Goal: Task Accomplishment & Management: Use online tool/utility

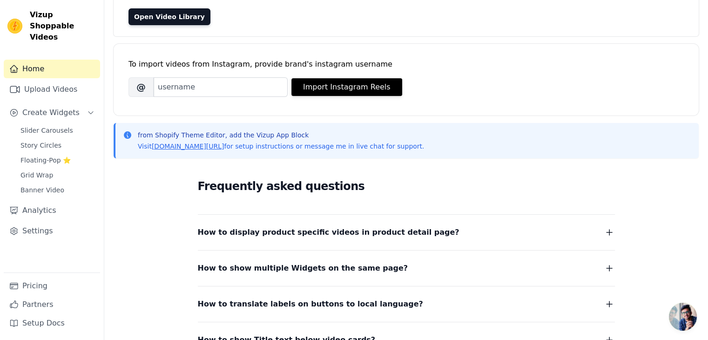
scroll to position [42, 0]
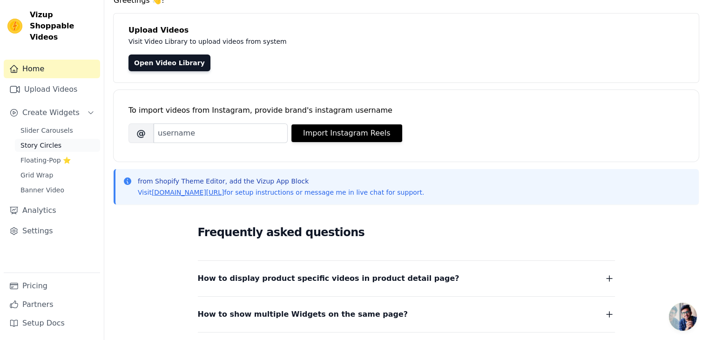
click at [43, 141] on span "Story Circles" at bounding box center [40, 145] width 41 height 9
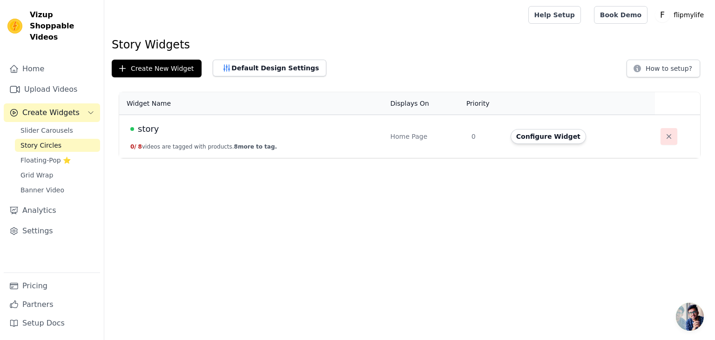
click at [664, 137] on icon "button" at bounding box center [668, 136] width 9 height 9
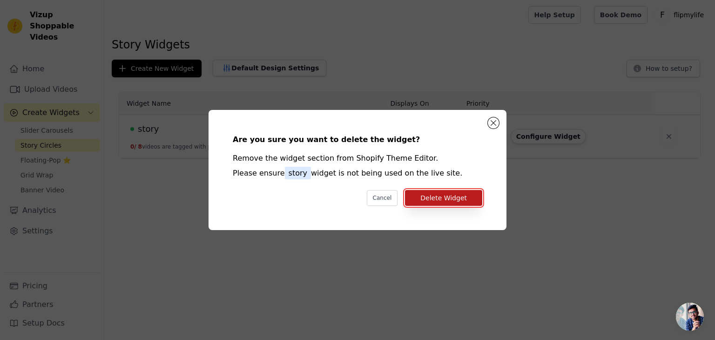
click at [456, 200] on button "Delete Widget" at bounding box center [443, 198] width 77 height 16
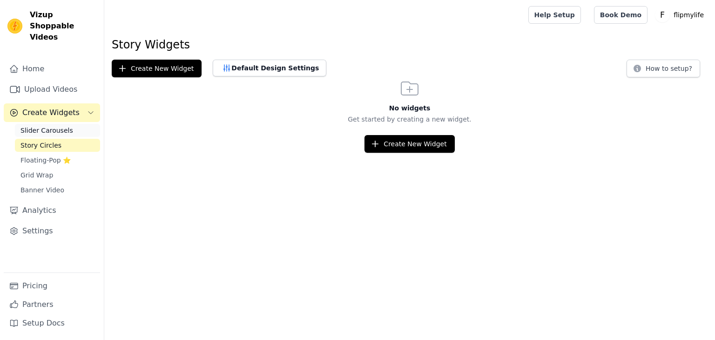
click at [67, 124] on link "Slider Carousels" at bounding box center [57, 130] width 85 height 13
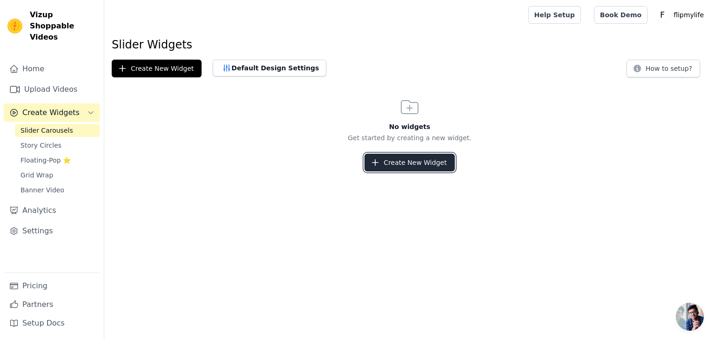
click at [400, 159] on button "Create New Widget" at bounding box center [409, 163] width 90 height 18
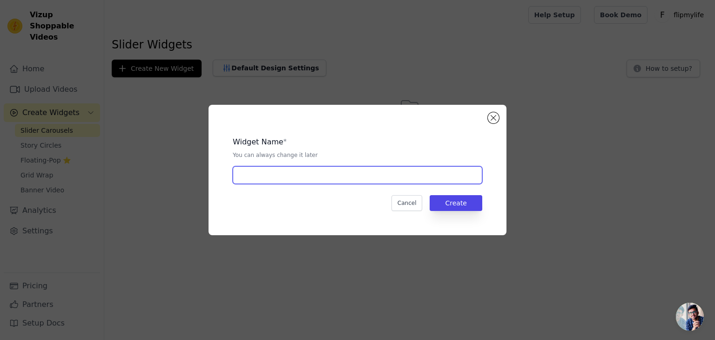
click at [278, 172] on input "text" at bounding box center [357, 175] width 249 height 18
type input "u"
type input "Ugc"
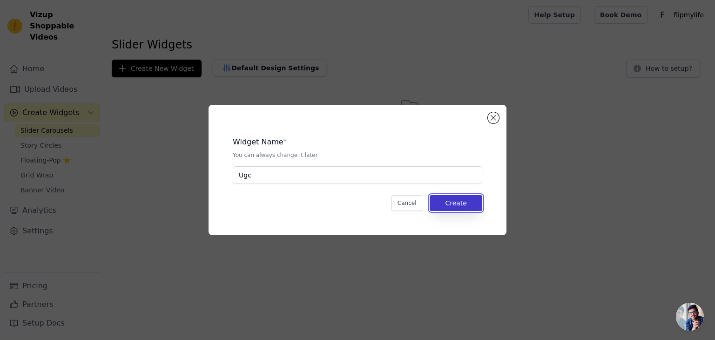
click at [449, 208] on button "Create" at bounding box center [456, 203] width 53 height 16
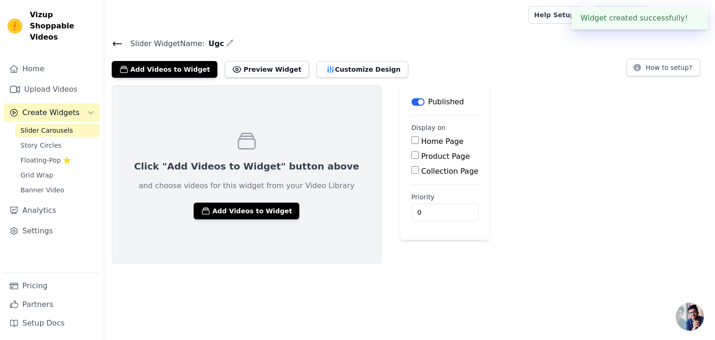
click at [421, 137] on label "Home Page" at bounding box center [442, 141] width 42 height 9
click at [411, 137] on input "Home Page" at bounding box center [414, 139] width 7 height 7
checkbox input "true"
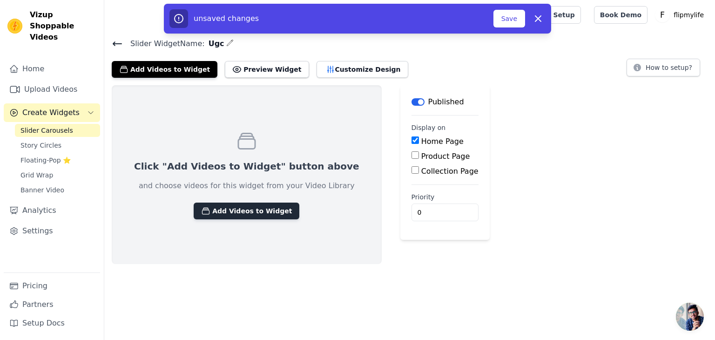
click at [239, 212] on button "Add Videos to Widget" at bounding box center [247, 210] width 106 height 17
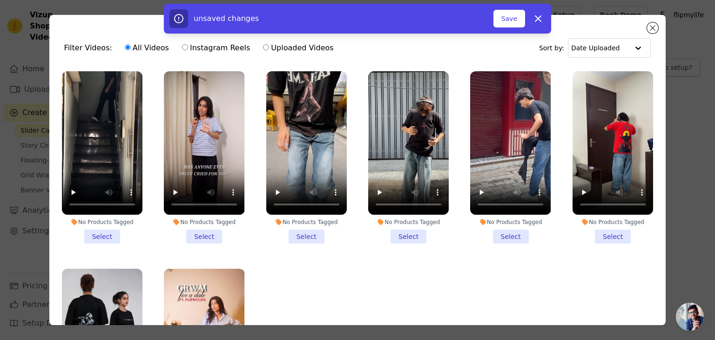
click at [101, 236] on li "No Products Tagged Select" at bounding box center [102, 157] width 81 height 172
click at [0, 0] on input "No Products Tagged Select" at bounding box center [0, 0] width 0 height 0
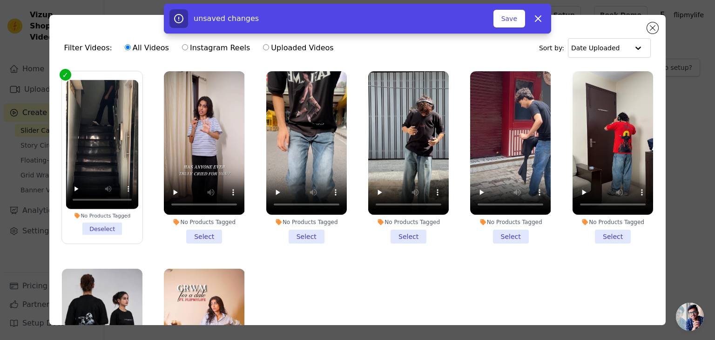
click at [192, 233] on li "No Products Tagged Select" at bounding box center [204, 157] width 81 height 172
click at [0, 0] on input "No Products Tagged Select" at bounding box center [0, 0] width 0 height 0
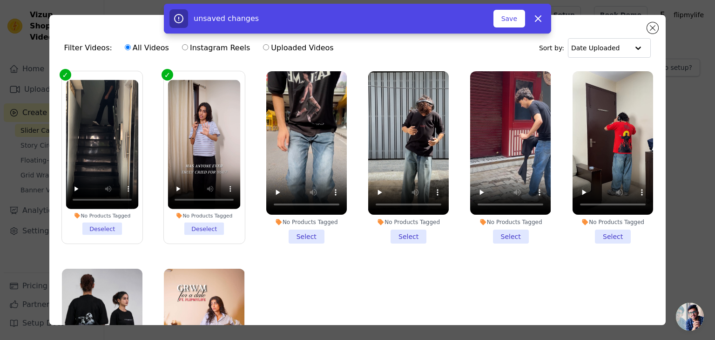
click at [318, 238] on li "No Products Tagged Select" at bounding box center [306, 157] width 81 height 172
click at [0, 0] on input "No Products Tagged Select" at bounding box center [0, 0] width 0 height 0
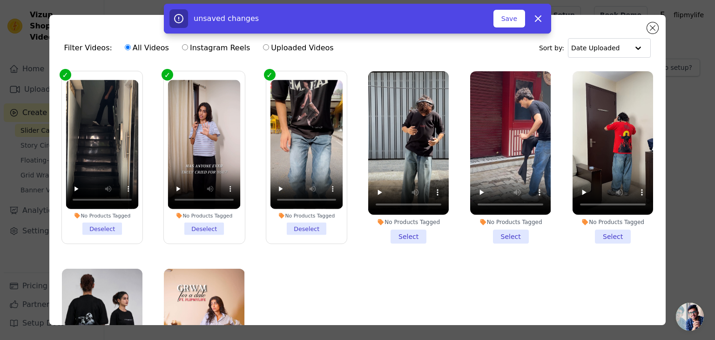
click at [388, 229] on li "No Products Tagged Select" at bounding box center [408, 157] width 81 height 172
click at [0, 0] on input "No Products Tagged Select" at bounding box center [0, 0] width 0 height 0
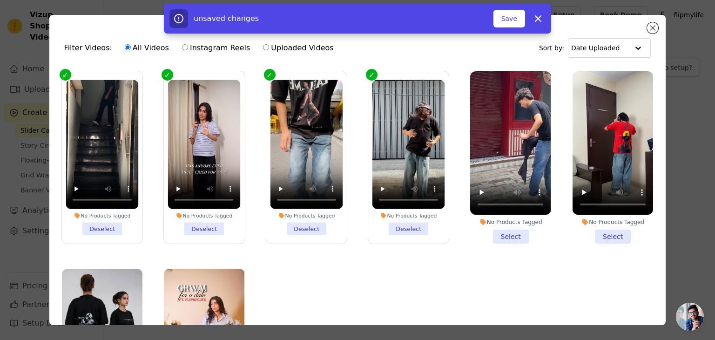
click at [503, 232] on li "No Products Tagged Select" at bounding box center [510, 157] width 81 height 172
click at [0, 0] on input "No Products Tagged Select" at bounding box center [0, 0] width 0 height 0
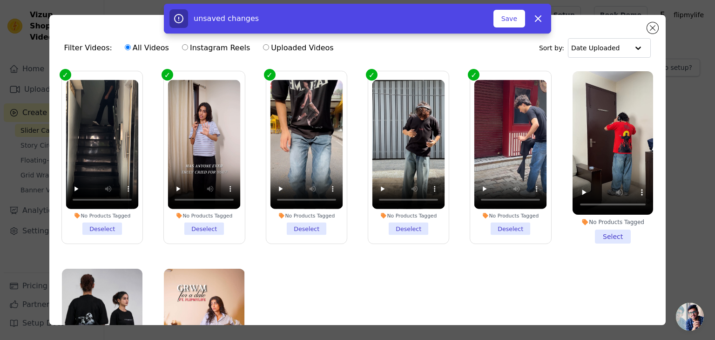
click at [613, 236] on li "No Products Tagged Select" at bounding box center [612, 157] width 81 height 172
click at [0, 0] on input "No Products Tagged Select" at bounding box center [0, 0] width 0 height 0
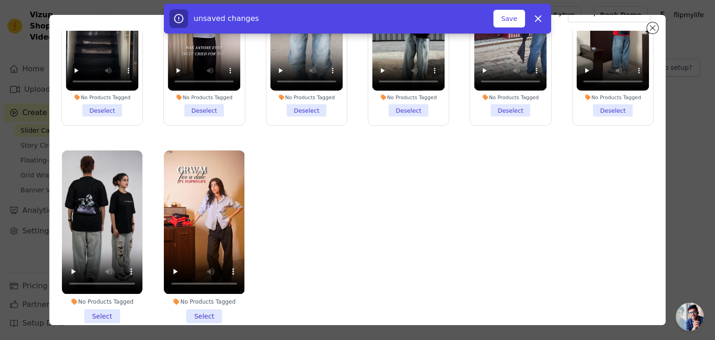
scroll to position [81, 0]
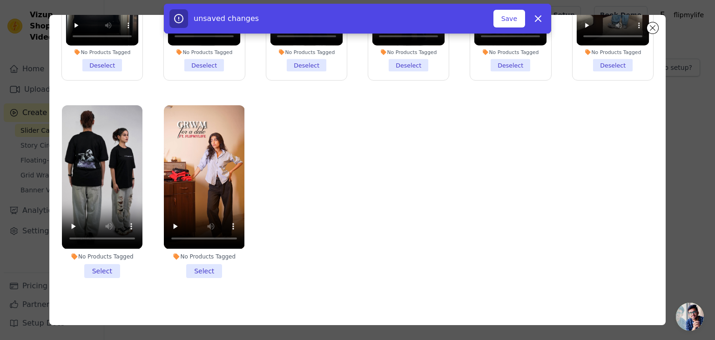
click at [108, 256] on li "No Products Tagged Select" at bounding box center [102, 191] width 81 height 172
click at [0, 0] on input "No Products Tagged Select" at bounding box center [0, 0] width 0 height 0
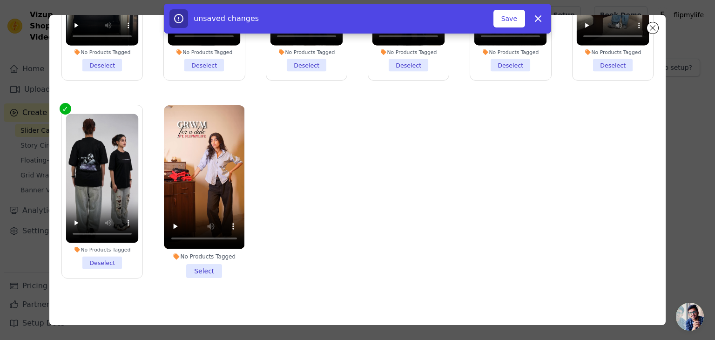
click at [213, 263] on li "No Products Tagged Select" at bounding box center [204, 191] width 81 height 172
click at [0, 0] on input "No Products Tagged Select" at bounding box center [0, 0] width 0 height 0
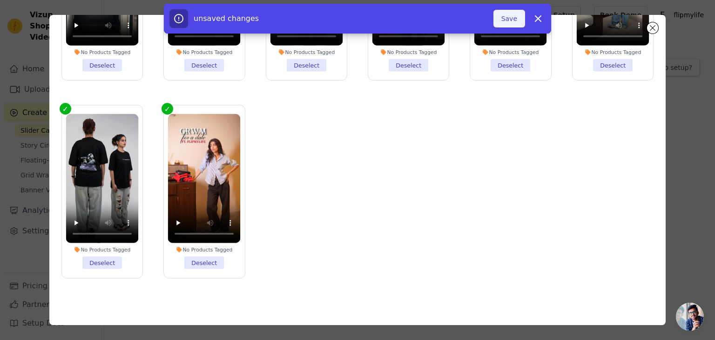
click at [512, 24] on button "Save" at bounding box center [509, 19] width 32 height 18
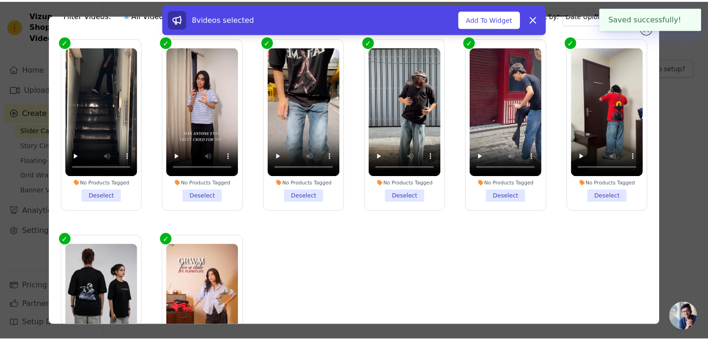
scroll to position [0, 0]
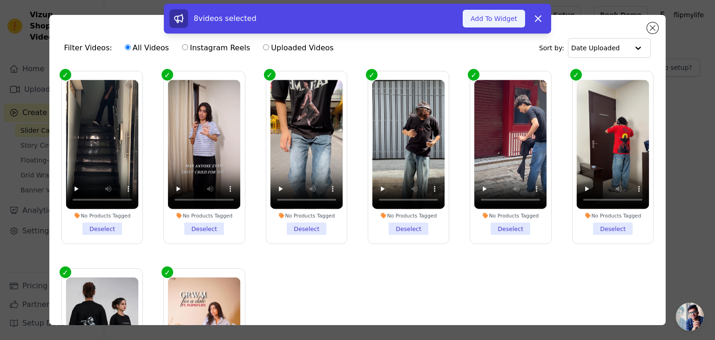
click at [511, 21] on button "Add To Widget" at bounding box center [494, 19] width 62 height 18
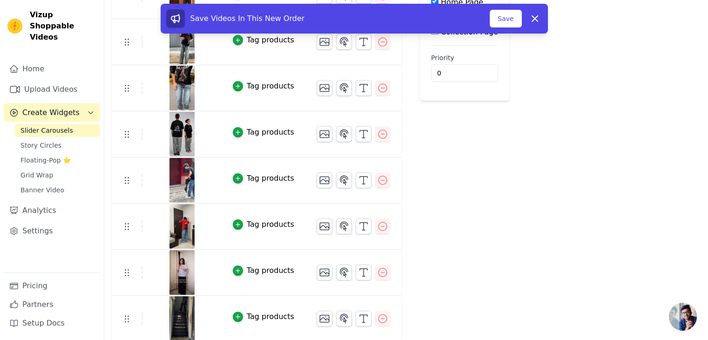
scroll to position [140, 0]
click at [517, 23] on button "Save" at bounding box center [506, 19] width 32 height 18
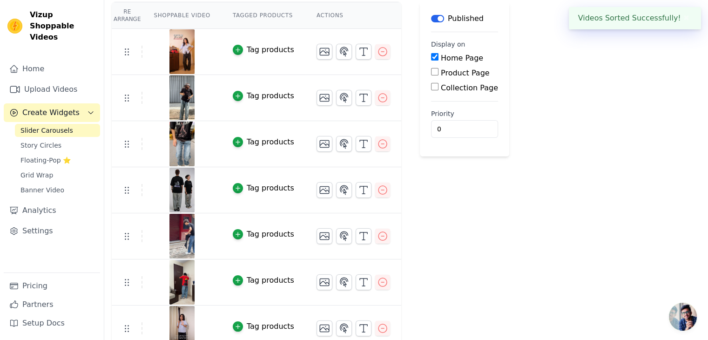
scroll to position [0, 0]
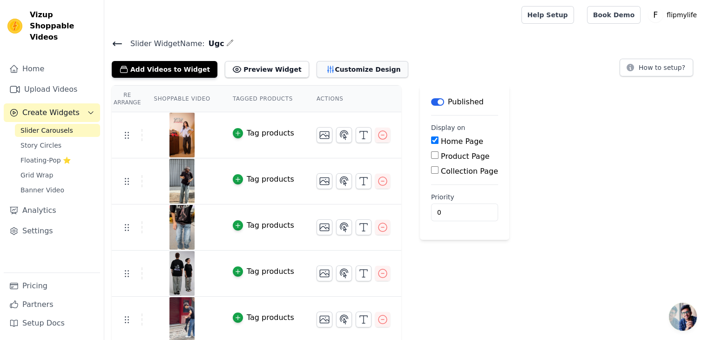
click at [341, 66] on button "Customize Design" at bounding box center [362, 69] width 92 height 17
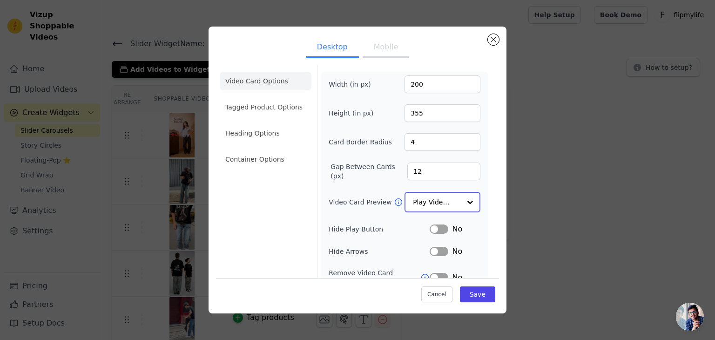
click at [448, 209] on input "Video Card Preview" at bounding box center [437, 202] width 48 height 19
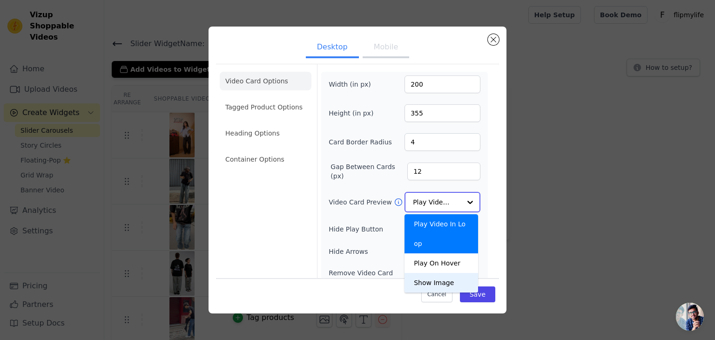
scroll to position [73, 0]
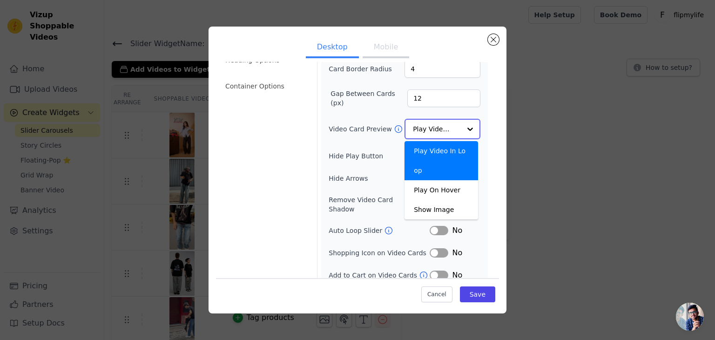
click at [443, 149] on div "Play Video In Loop" at bounding box center [441, 160] width 74 height 39
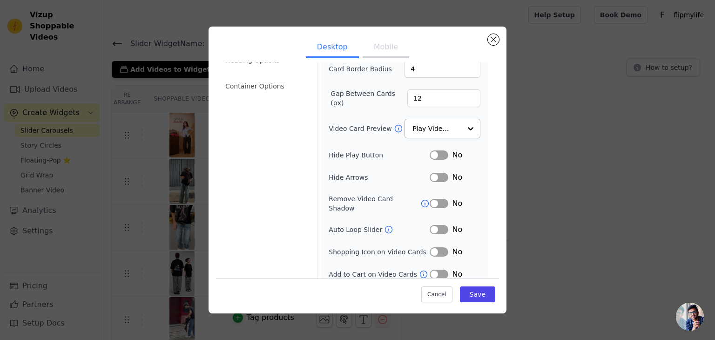
click at [484, 152] on form "Width (in px) 200 Height (in px) 355 Card Border Radius 4 Gap Between Cards (px…" at bounding box center [404, 139] width 174 height 296
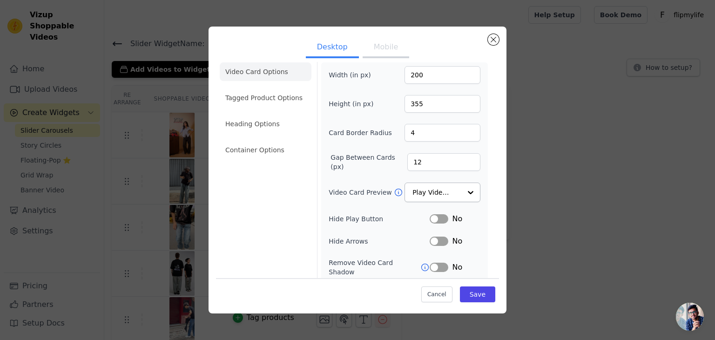
scroll to position [0, 0]
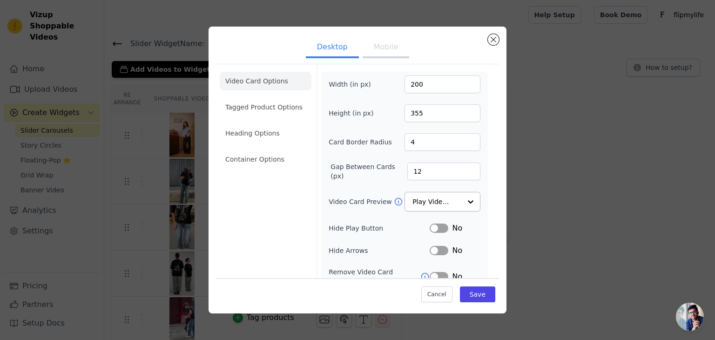
click at [370, 45] on button "Mobile" at bounding box center [385, 48] width 47 height 20
click at [339, 45] on button "Desktop" at bounding box center [332, 48] width 53 height 20
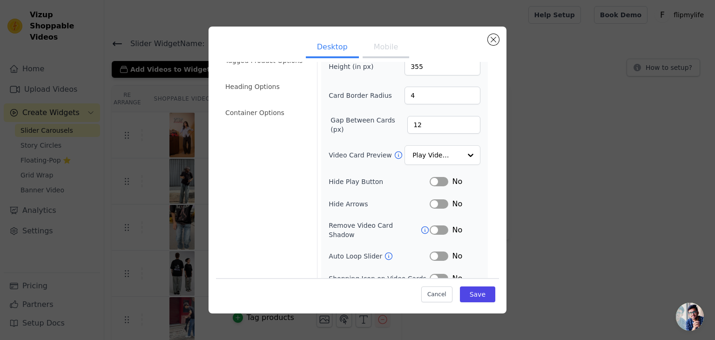
scroll to position [73, 0]
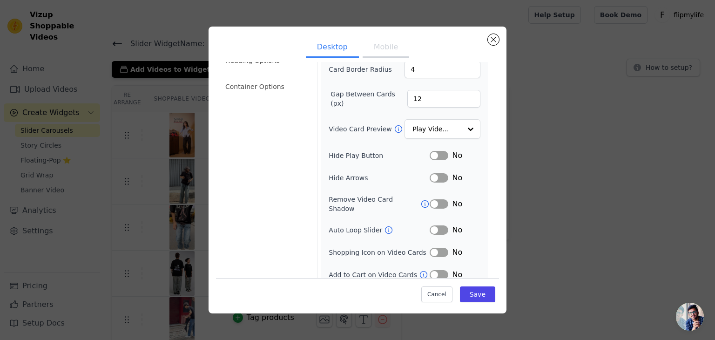
click at [431, 157] on button "Label" at bounding box center [439, 155] width 19 height 9
click at [430, 176] on button "Label" at bounding box center [439, 177] width 19 height 9
click at [432, 225] on button "Label" at bounding box center [439, 229] width 19 height 9
click at [482, 293] on button "Save" at bounding box center [477, 294] width 35 height 16
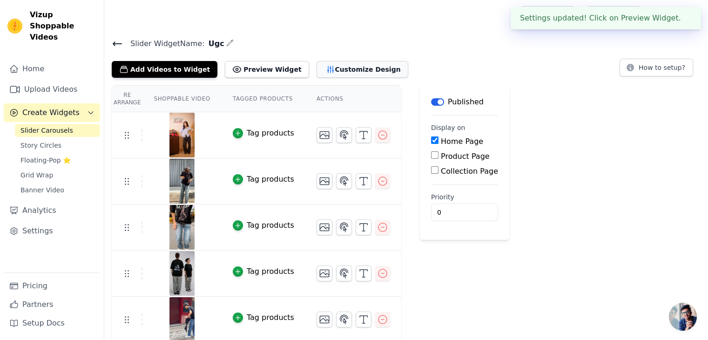
click at [326, 69] on button "Customize Design" at bounding box center [362, 69] width 92 height 17
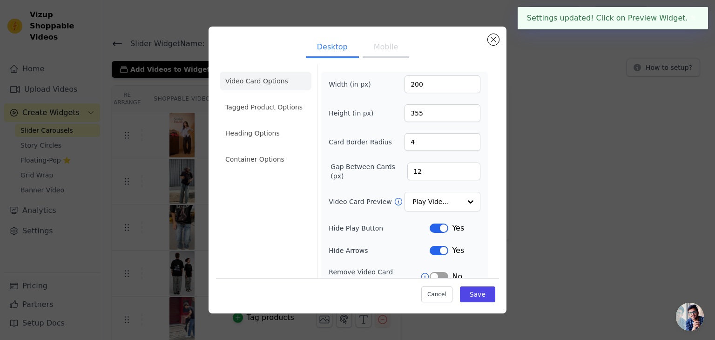
drag, startPoint x: 397, startPoint y: 46, endPoint x: 395, endPoint y: 53, distance: 7.1
click at [396, 48] on button "Mobile" at bounding box center [385, 48] width 47 height 20
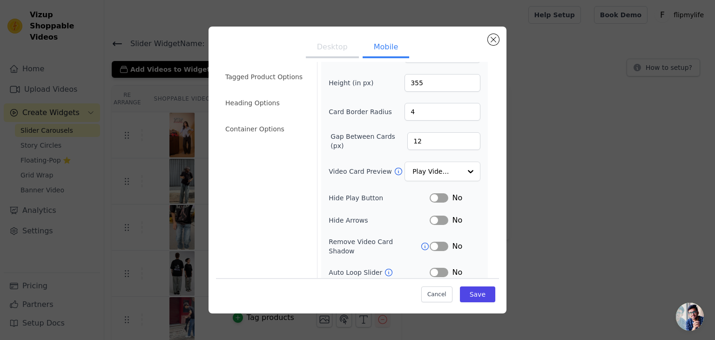
scroll to position [47, 0]
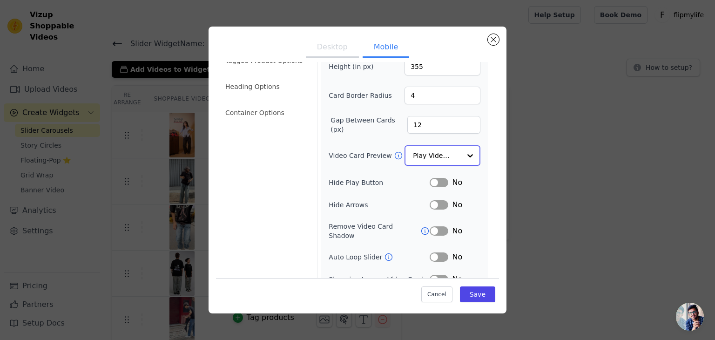
click at [451, 161] on input "Video Card Preview" at bounding box center [437, 155] width 48 height 19
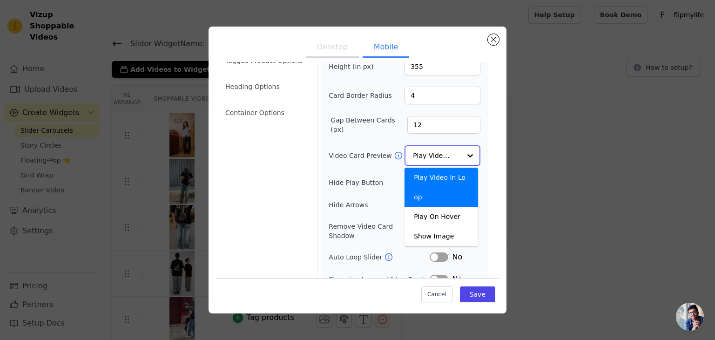
click at [432, 182] on div "Play Video In Loop" at bounding box center [441, 187] width 74 height 39
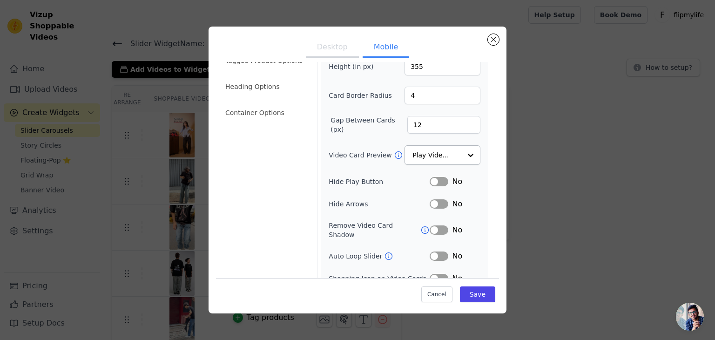
click at [433, 177] on button "Label" at bounding box center [439, 181] width 19 height 9
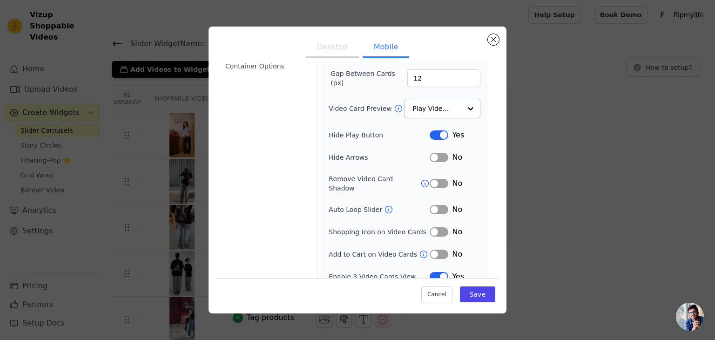
click at [436, 134] on button "Label" at bounding box center [439, 134] width 19 height 9
click at [438, 205] on button "Label" at bounding box center [439, 209] width 19 height 9
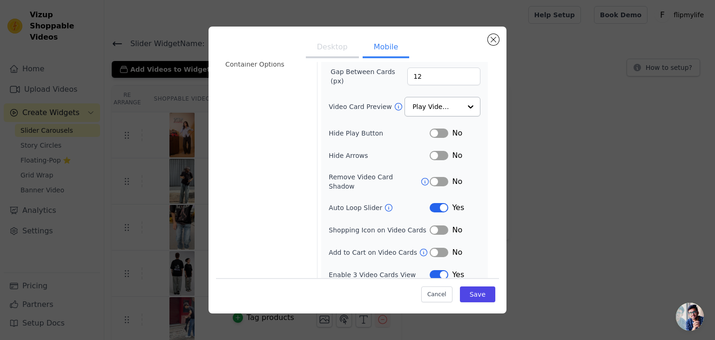
click at [434, 270] on button "Label" at bounding box center [439, 274] width 19 height 9
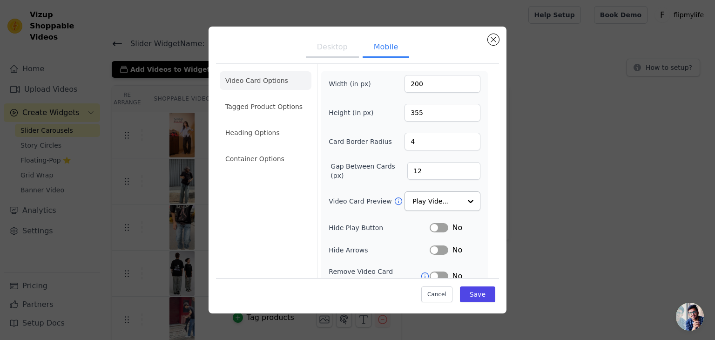
scroll to position [0, 0]
click at [470, 289] on button "Save" at bounding box center [477, 294] width 35 height 16
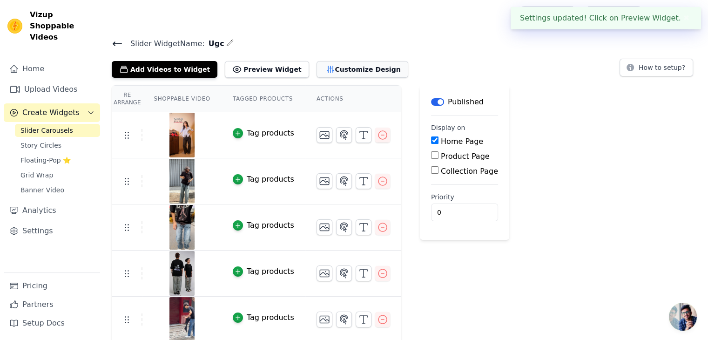
click at [351, 74] on button "Customize Design" at bounding box center [362, 69] width 92 height 17
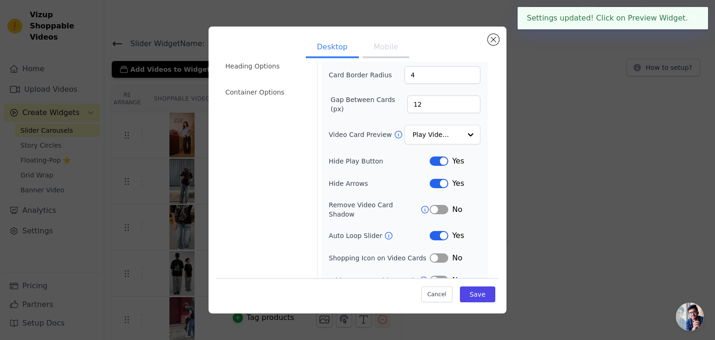
scroll to position [73, 0]
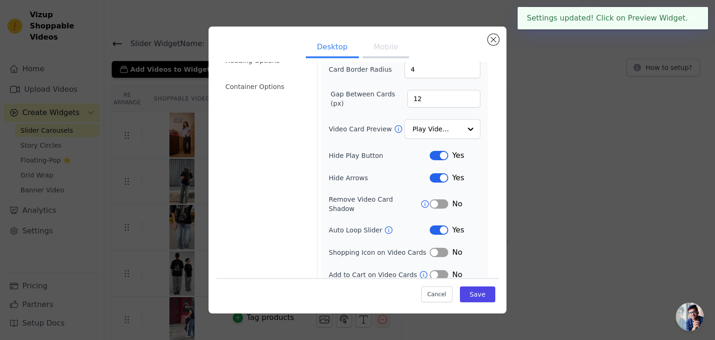
click at [431, 153] on button "Label" at bounding box center [439, 155] width 19 height 9
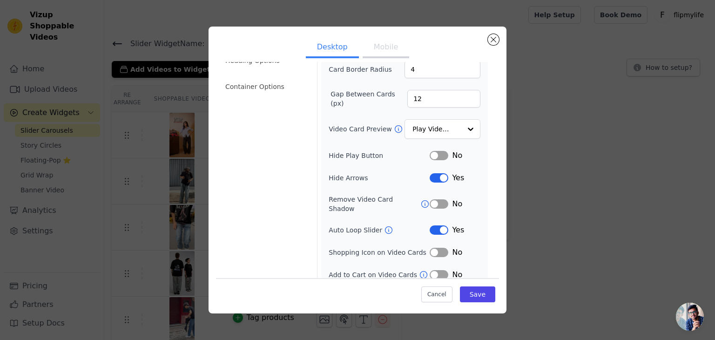
click at [434, 151] on button "Label" at bounding box center [439, 155] width 19 height 9
click at [434, 175] on button "Label" at bounding box center [439, 177] width 19 height 9
click at [463, 291] on button "Save" at bounding box center [477, 294] width 35 height 16
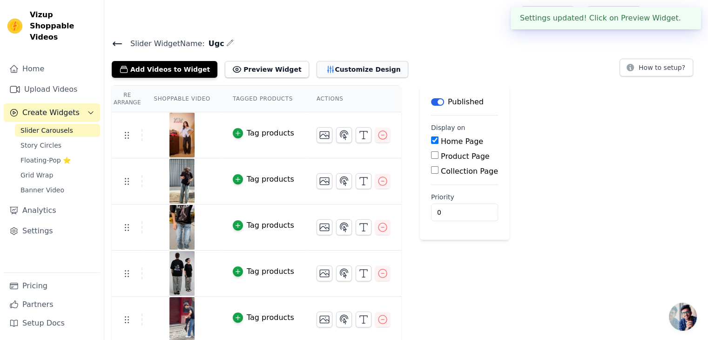
click at [351, 71] on button "Customize Design" at bounding box center [362, 69] width 92 height 17
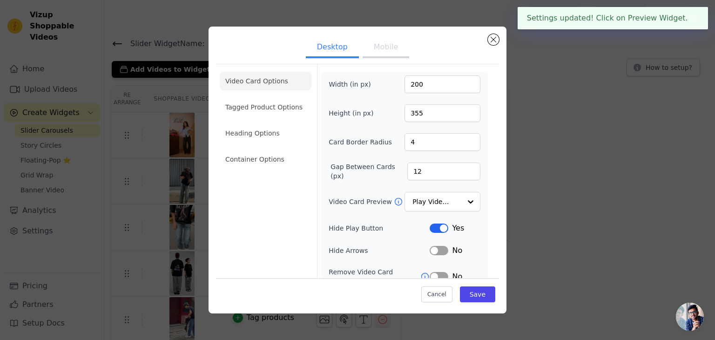
click at [389, 55] on button "Mobile" at bounding box center [385, 48] width 47 height 20
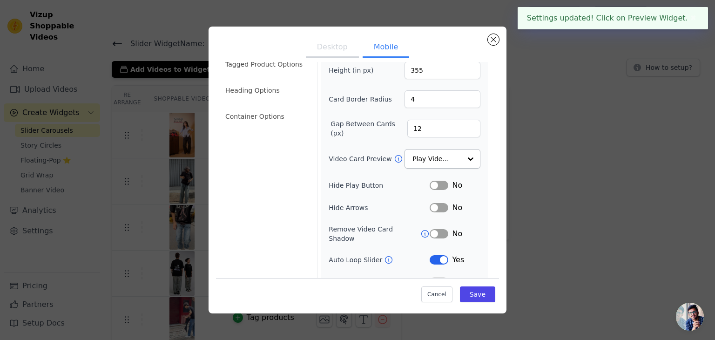
scroll to position [93, 0]
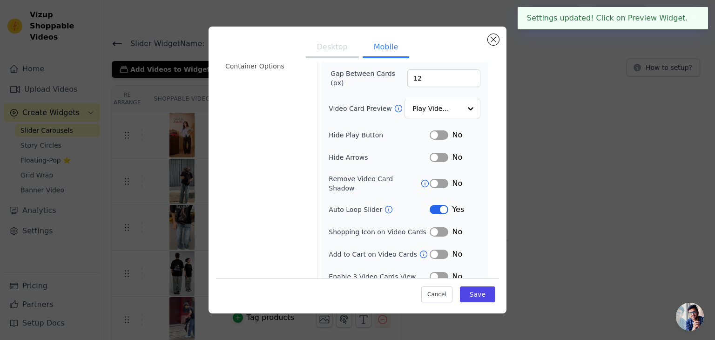
click at [433, 129] on div "No" at bounding box center [455, 134] width 51 height 11
click at [433, 136] on button "Label" at bounding box center [439, 134] width 19 height 9
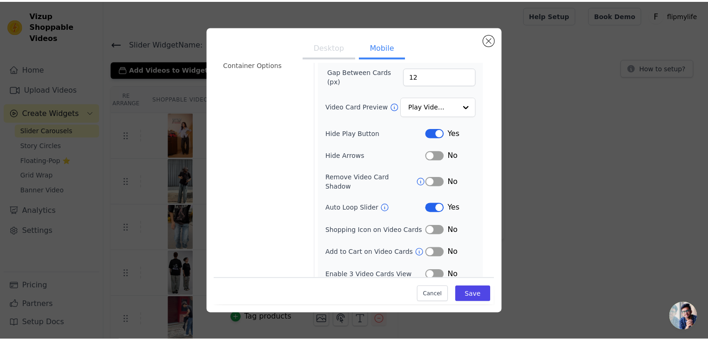
scroll to position [95, 0]
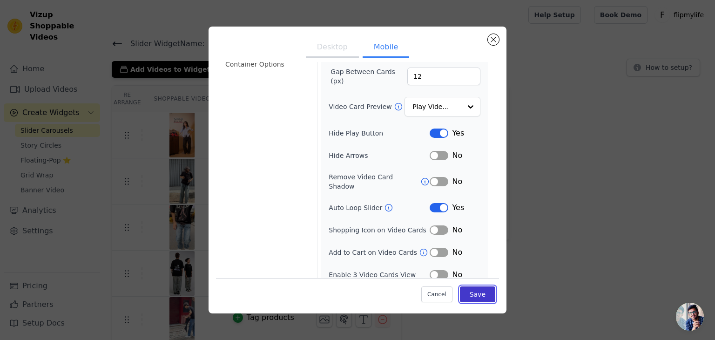
click at [471, 294] on button "Save" at bounding box center [477, 294] width 35 height 16
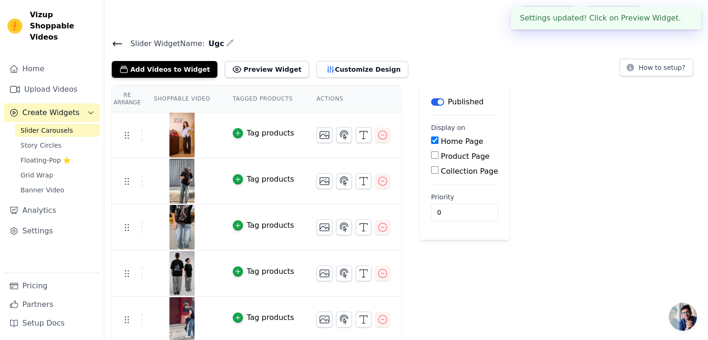
click at [527, 99] on div "Re Arrange Shoppable Video Tagged Products Actions Tag products Tag products Ta…" at bounding box center [406, 283] width 604 height 396
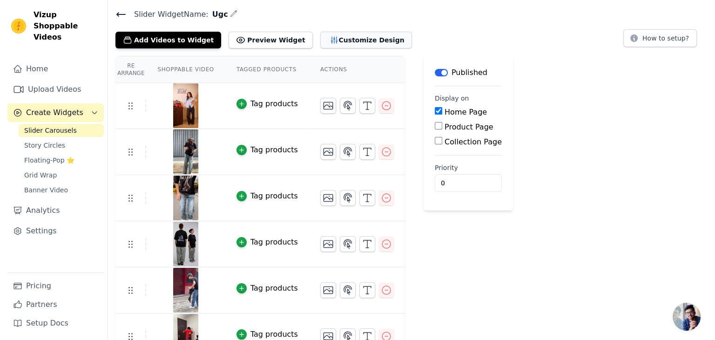
scroll to position [0, 0]
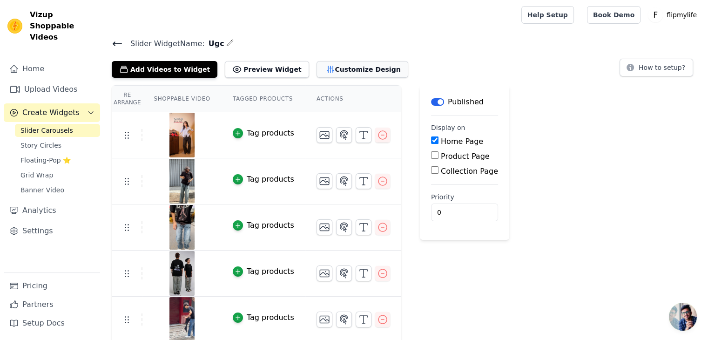
click at [339, 67] on button "Customize Design" at bounding box center [362, 69] width 92 height 17
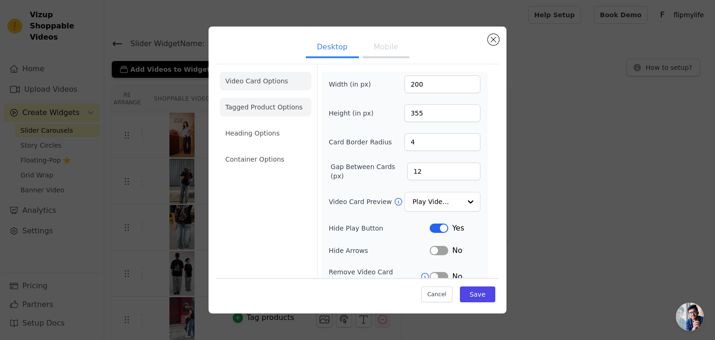
click at [270, 150] on li "Tagged Product Options" at bounding box center [266, 159] width 92 height 19
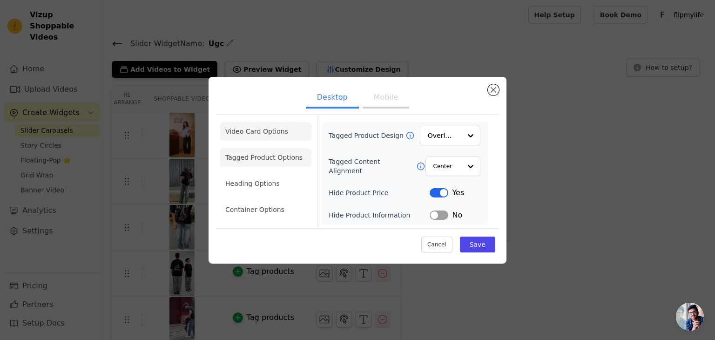
click at [266, 148] on li "Video Card Options" at bounding box center [266, 157] width 92 height 19
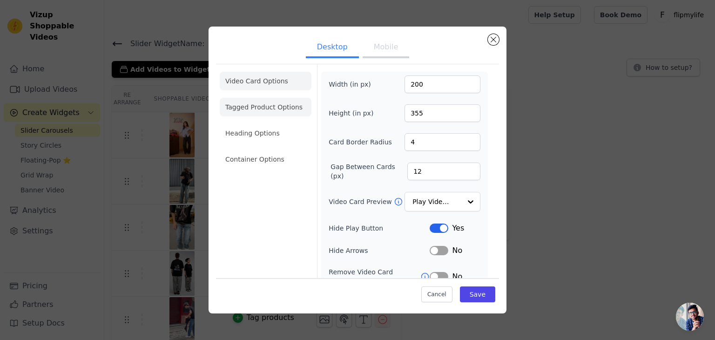
click at [271, 150] on li "Tagged Product Options" at bounding box center [266, 159] width 92 height 19
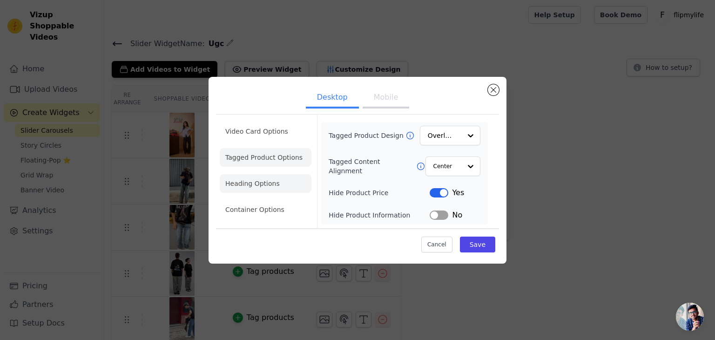
click at [263, 180] on li "Heading Options" at bounding box center [266, 183] width 92 height 19
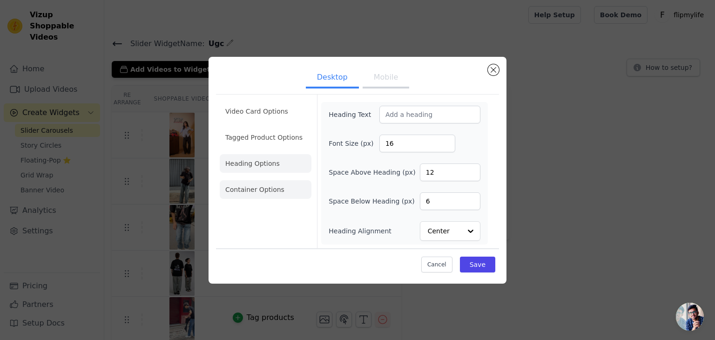
click at [266, 194] on li "Container Options" at bounding box center [266, 189] width 92 height 19
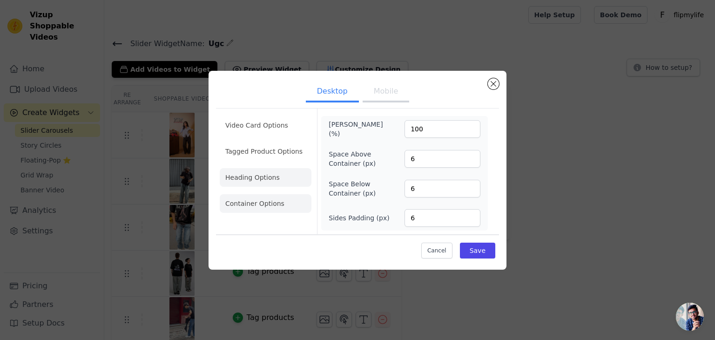
click at [267, 179] on li "Heading Options" at bounding box center [266, 177] width 92 height 19
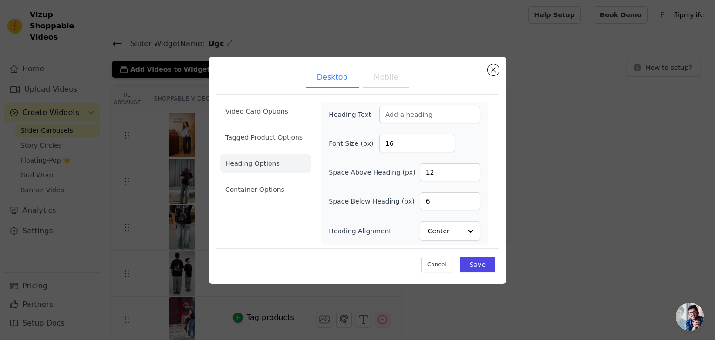
drag, startPoint x: 257, startPoint y: 115, endPoint x: 251, endPoint y: 120, distance: 7.0
click at [255, 128] on li "Video Card Options" at bounding box center [266, 137] width 92 height 19
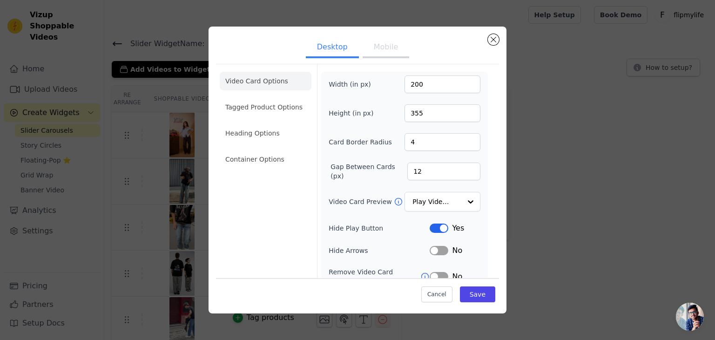
click at [325, 114] on div "Width (in px) 200 Height (in px) 355 Card Border Radius 4 Gap Between Cards (px…" at bounding box center [404, 214] width 167 height 285
click at [463, 81] on input "201" at bounding box center [442, 84] width 76 height 18
click at [463, 81] on input "202" at bounding box center [442, 84] width 76 height 18
click at [463, 81] on input "203" at bounding box center [442, 84] width 76 height 18
click at [463, 81] on input "204" at bounding box center [442, 84] width 76 height 18
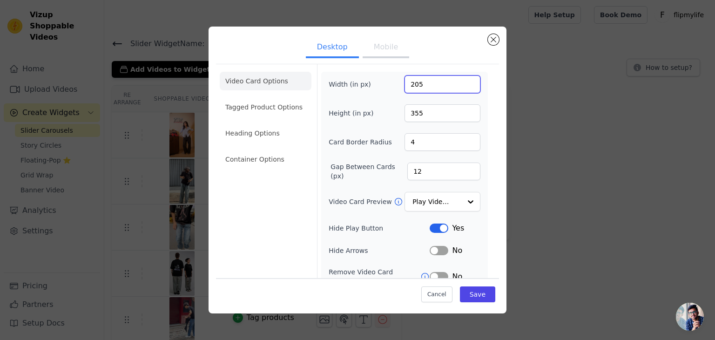
click at [463, 81] on input "205" at bounding box center [442, 84] width 76 height 18
click at [463, 81] on input "206" at bounding box center [442, 84] width 76 height 18
click at [463, 81] on input "207" at bounding box center [442, 84] width 76 height 18
click at [463, 81] on input "208" at bounding box center [442, 84] width 76 height 18
click at [463, 81] on input "209" at bounding box center [442, 84] width 76 height 18
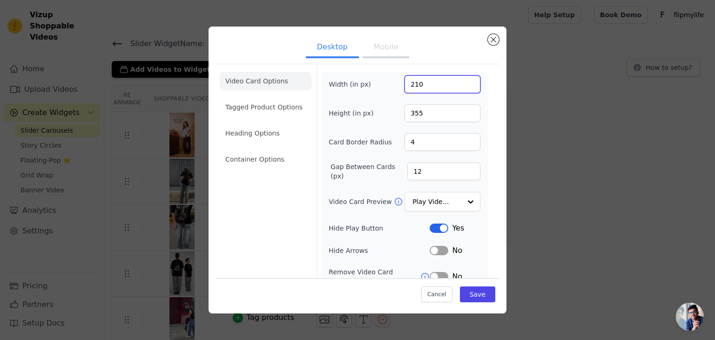
click at [463, 81] on input "210" at bounding box center [442, 84] width 76 height 18
click at [463, 81] on input "211" at bounding box center [442, 84] width 76 height 18
click at [463, 81] on input "212" at bounding box center [442, 84] width 76 height 18
click at [463, 81] on input "213" at bounding box center [442, 84] width 76 height 18
click at [463, 81] on input "214" at bounding box center [442, 84] width 76 height 18
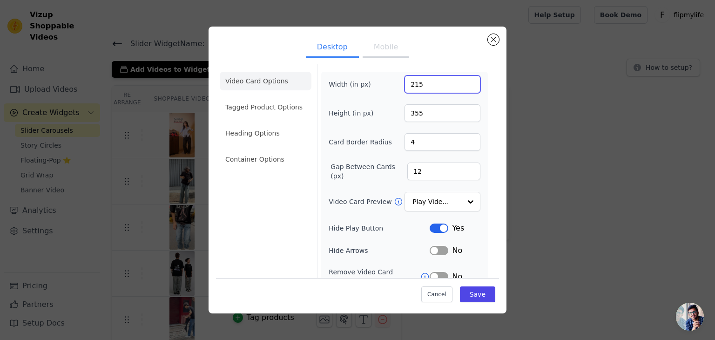
click at [463, 81] on input "215" at bounding box center [442, 84] width 76 height 18
click at [463, 81] on input "216" at bounding box center [442, 84] width 76 height 18
click at [463, 81] on input "217" at bounding box center [442, 84] width 76 height 18
click at [463, 81] on input "218" at bounding box center [442, 84] width 76 height 18
click at [463, 81] on input "219" at bounding box center [442, 84] width 76 height 18
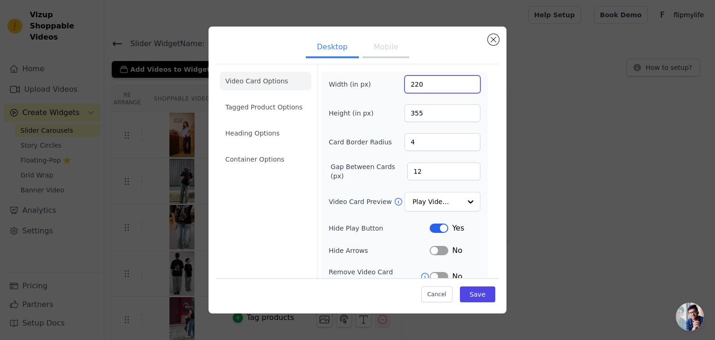
click at [463, 81] on input "220" at bounding box center [442, 84] width 76 height 18
click at [463, 81] on input "221" at bounding box center [442, 84] width 76 height 18
click at [463, 81] on input "222" at bounding box center [442, 84] width 76 height 18
click at [463, 81] on input "223" at bounding box center [442, 84] width 76 height 18
click at [463, 81] on input "224" at bounding box center [442, 84] width 76 height 18
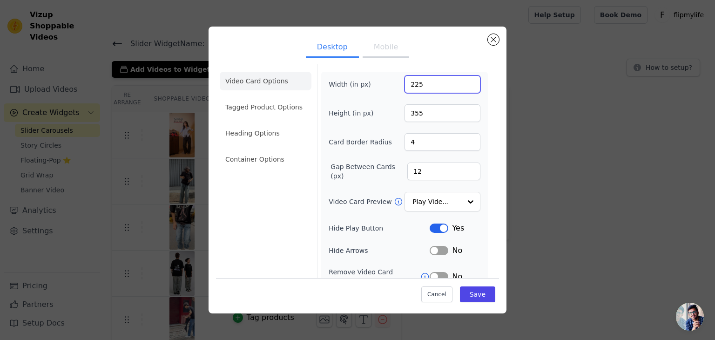
click at [463, 81] on input "225" at bounding box center [442, 84] width 76 height 18
click at [463, 81] on input "226" at bounding box center [442, 84] width 76 height 18
click at [463, 81] on input "227" at bounding box center [442, 84] width 76 height 18
click at [463, 81] on input "228" at bounding box center [442, 84] width 76 height 18
click at [463, 81] on input "229" at bounding box center [442, 84] width 76 height 18
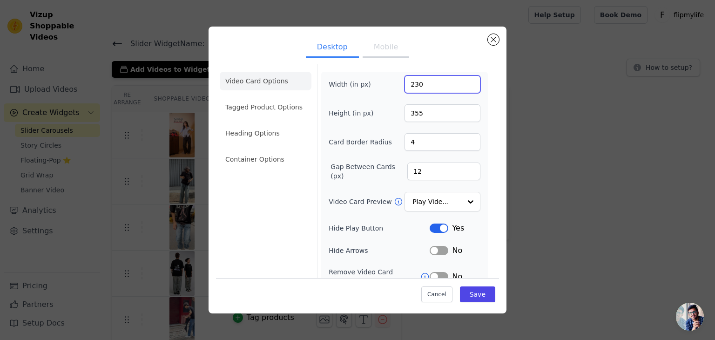
click at [463, 81] on input "230" at bounding box center [442, 84] width 76 height 18
click at [463, 81] on input "231" at bounding box center [442, 84] width 76 height 18
click at [463, 81] on input "232" at bounding box center [442, 84] width 76 height 18
click at [463, 81] on input "233" at bounding box center [442, 84] width 76 height 18
click at [463, 81] on input "234" at bounding box center [442, 84] width 76 height 18
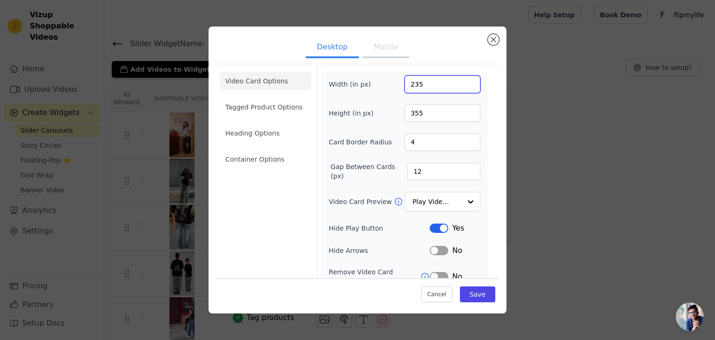
click at [463, 81] on input "235" at bounding box center [442, 84] width 76 height 18
click at [463, 81] on input "236" at bounding box center [442, 84] width 76 height 18
click at [463, 81] on input "237" at bounding box center [442, 84] width 76 height 18
click at [463, 81] on input "238" at bounding box center [442, 84] width 76 height 18
click at [463, 81] on input "239" at bounding box center [442, 84] width 76 height 18
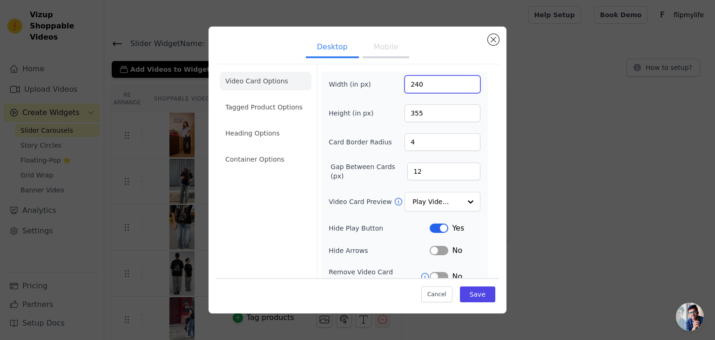
type input "240"
click at [463, 81] on input "240" at bounding box center [442, 84] width 76 height 18
click at [481, 108] on form "Width (in px) 240 Height (in px) 355 Card Border Radius 4 Gap Between Cards (px…" at bounding box center [404, 212] width 174 height 296
click at [473, 295] on button "Save" at bounding box center [477, 294] width 35 height 16
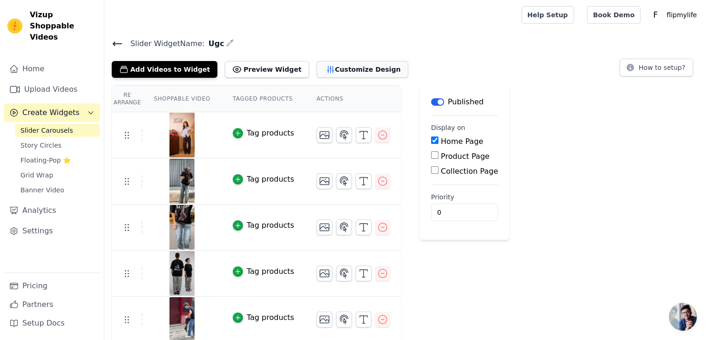
click at [316, 61] on button "Customize Design" at bounding box center [362, 69] width 92 height 17
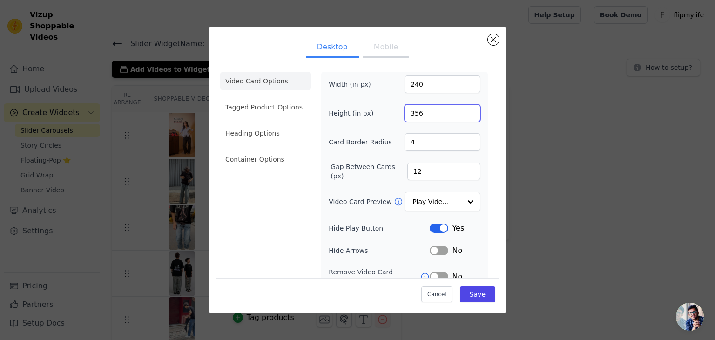
click at [463, 111] on input "356" at bounding box center [442, 113] width 76 height 18
click at [463, 111] on input "357" at bounding box center [442, 113] width 76 height 18
click at [463, 111] on input "358" at bounding box center [442, 113] width 76 height 18
click at [463, 111] on input "359" at bounding box center [442, 113] width 76 height 18
click at [463, 111] on input "360" at bounding box center [442, 113] width 76 height 18
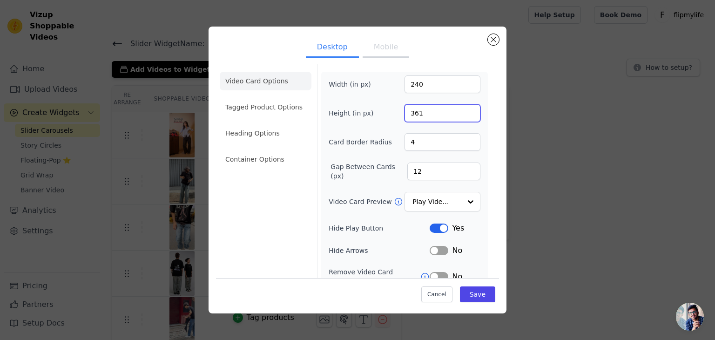
click at [463, 111] on input "361" at bounding box center [442, 113] width 76 height 18
click at [463, 111] on input "362" at bounding box center [442, 113] width 76 height 18
click at [463, 111] on input "363" at bounding box center [442, 113] width 76 height 18
click at [463, 111] on input "364" at bounding box center [442, 113] width 76 height 18
click at [463, 111] on input "365" at bounding box center [442, 113] width 76 height 18
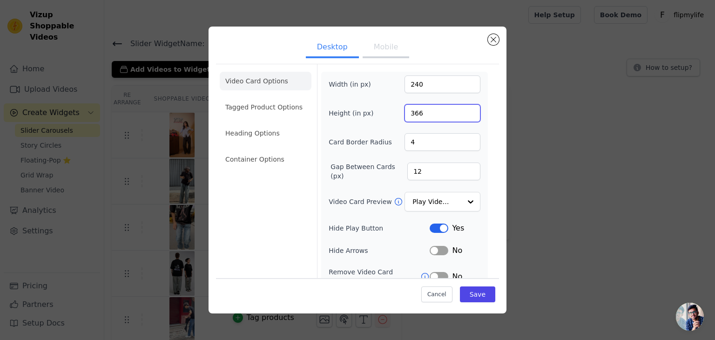
click at [463, 111] on input "366" at bounding box center [442, 113] width 76 height 18
click at [463, 111] on input "367" at bounding box center [442, 113] width 76 height 18
click at [463, 111] on input "368" at bounding box center [442, 113] width 76 height 18
click at [463, 111] on input "369" at bounding box center [442, 113] width 76 height 18
click at [463, 111] on input "370" at bounding box center [442, 113] width 76 height 18
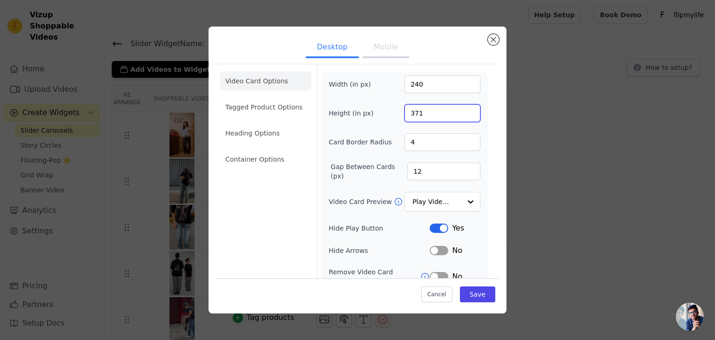
click at [463, 111] on input "371" at bounding box center [442, 113] width 76 height 18
click at [463, 111] on input "372" at bounding box center [442, 113] width 76 height 18
click at [463, 111] on input "373" at bounding box center [442, 113] width 76 height 18
click at [463, 111] on input "374" at bounding box center [442, 113] width 76 height 18
click at [463, 111] on input "375" at bounding box center [442, 113] width 76 height 18
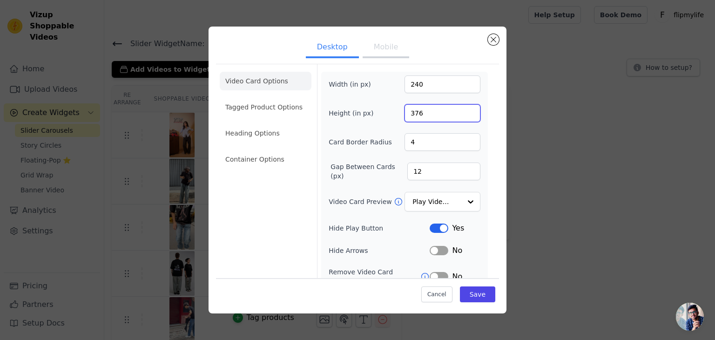
click at [463, 111] on input "376" at bounding box center [442, 113] width 76 height 18
click at [463, 111] on input "377" at bounding box center [442, 113] width 76 height 18
click at [463, 111] on input "378" at bounding box center [442, 113] width 76 height 18
click at [463, 111] on input "379" at bounding box center [442, 113] width 76 height 18
click at [463, 111] on input "380" at bounding box center [442, 113] width 76 height 18
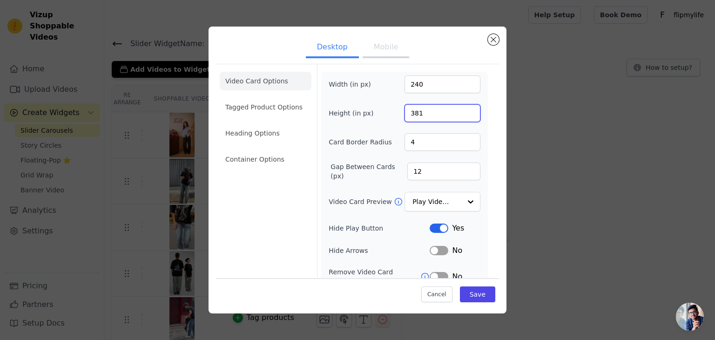
click at [463, 111] on input "381" at bounding box center [442, 113] width 76 height 18
click at [463, 111] on input "382" at bounding box center [442, 113] width 76 height 18
click at [463, 111] on input "383" at bounding box center [442, 113] width 76 height 18
click at [463, 111] on input "385" at bounding box center [442, 113] width 76 height 18
click at [463, 111] on input "386" at bounding box center [442, 113] width 76 height 18
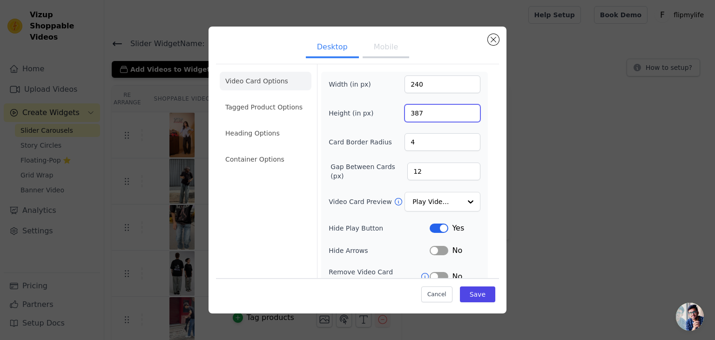
click at [463, 111] on input "387" at bounding box center [442, 113] width 76 height 18
click at [463, 111] on input "388" at bounding box center [442, 113] width 76 height 18
click at [463, 111] on input "389" at bounding box center [442, 113] width 76 height 18
type input "390"
click at [463, 111] on input "390" at bounding box center [442, 113] width 76 height 18
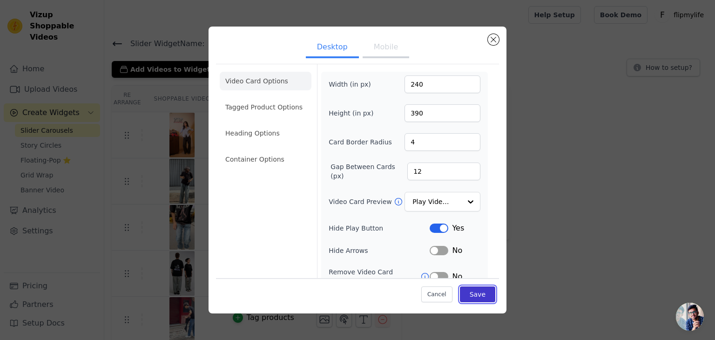
click at [468, 295] on button "Save" at bounding box center [477, 294] width 35 height 16
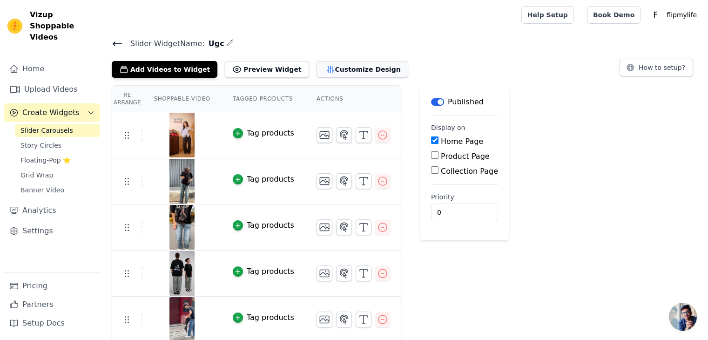
click at [317, 68] on button "Customize Design" at bounding box center [362, 69] width 92 height 17
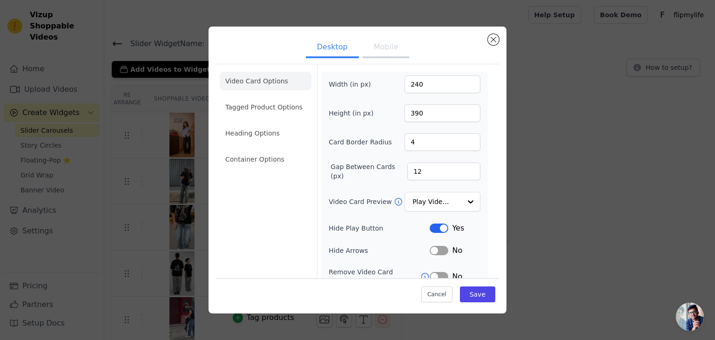
click at [387, 54] on button "Mobile" at bounding box center [385, 48] width 47 height 20
click at [326, 45] on button "Desktop" at bounding box center [332, 48] width 53 height 20
click at [257, 153] on li "Container Options" at bounding box center [266, 159] width 92 height 19
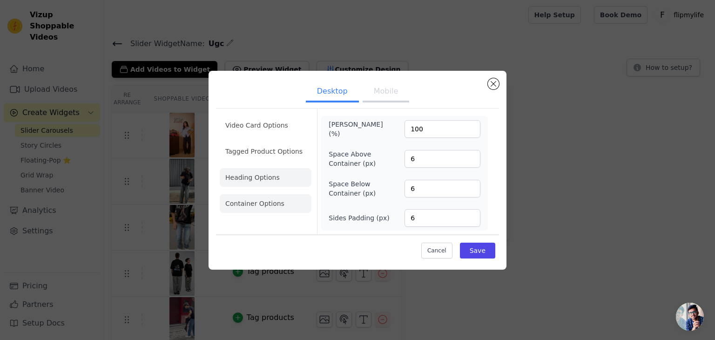
click at [264, 175] on li "Heading Options" at bounding box center [266, 177] width 92 height 19
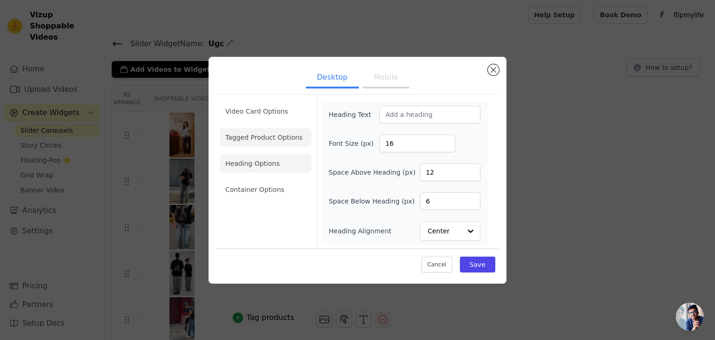
click at [271, 180] on li "Tagged Product Options" at bounding box center [266, 189] width 92 height 19
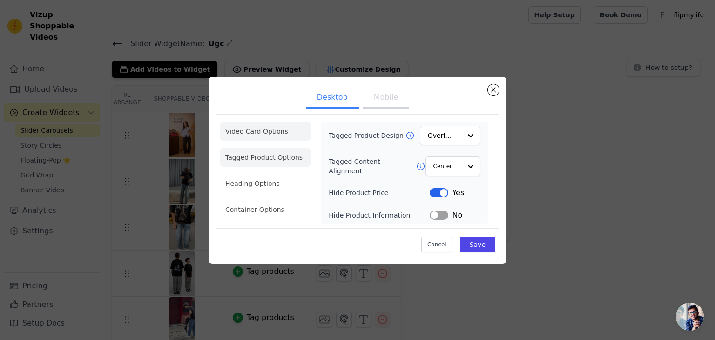
click at [270, 148] on li "Video Card Options" at bounding box center [266, 157] width 92 height 19
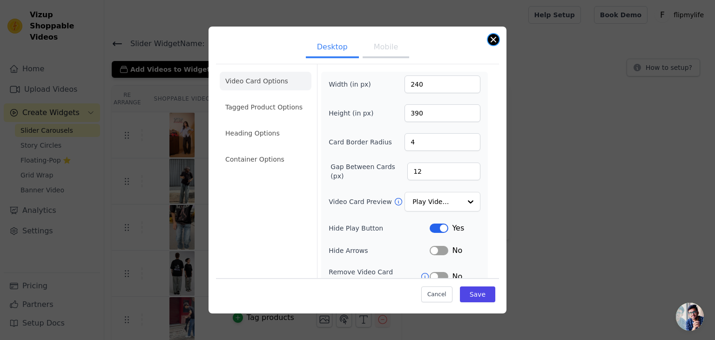
click at [493, 42] on button "Close modal" at bounding box center [493, 39] width 11 height 11
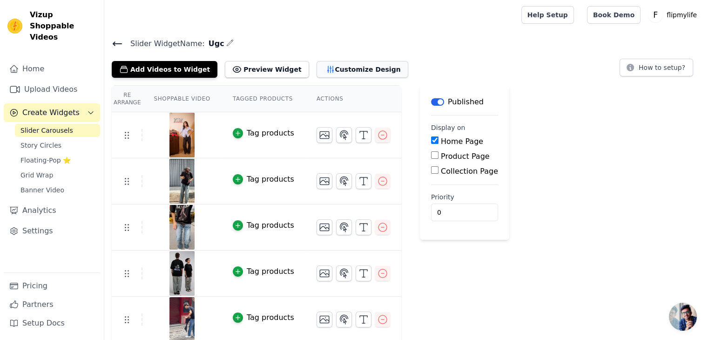
click at [329, 62] on button "Customize Design" at bounding box center [362, 69] width 92 height 17
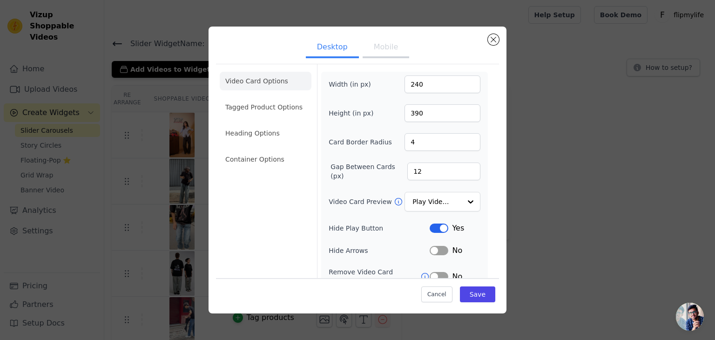
click at [395, 55] on button "Mobile" at bounding box center [385, 48] width 47 height 20
click at [328, 48] on button "Desktop" at bounding box center [332, 48] width 53 height 20
click at [493, 42] on button "Close modal" at bounding box center [493, 39] width 11 height 11
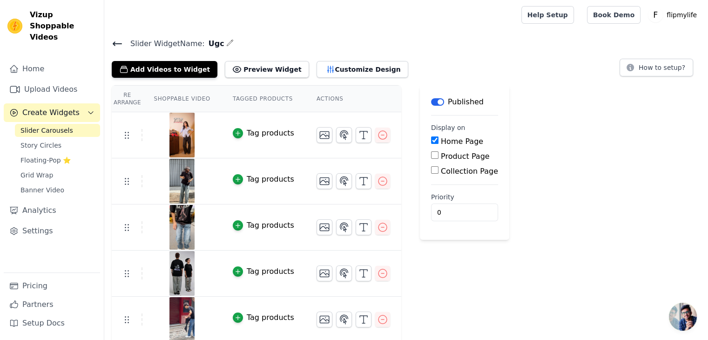
click at [468, 60] on div "Add Videos to Widget Preview Widget Customize Design How to setup?" at bounding box center [406, 67] width 589 height 20
